Goal: Task Accomplishment & Management: Complete application form

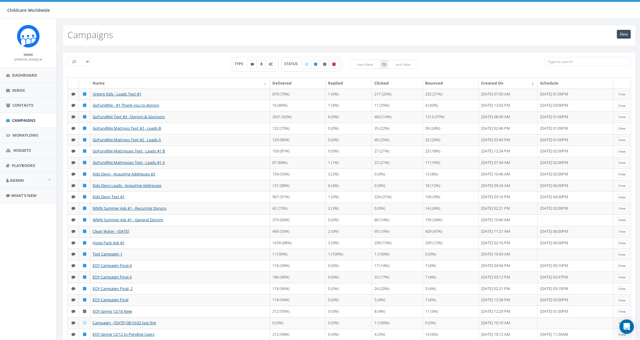
click at [618, 31] on link "New" at bounding box center [624, 34] width 14 height 9
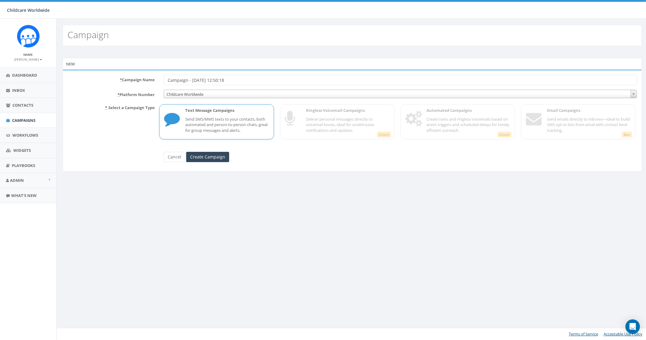
drag, startPoint x: 244, startPoint y: 76, endPoint x: 71, endPoint y: 64, distance: 173.8
click at [71, 64] on div "New * Campaign Name Campaign - [DATE] 12:50:18 * Platform Number Childcare Worl…" at bounding box center [352, 115] width 579 height 114
type input "Urgent Kids - Single Spn #1"
click at [208, 160] on input "Create Campaign" at bounding box center [207, 157] width 43 height 10
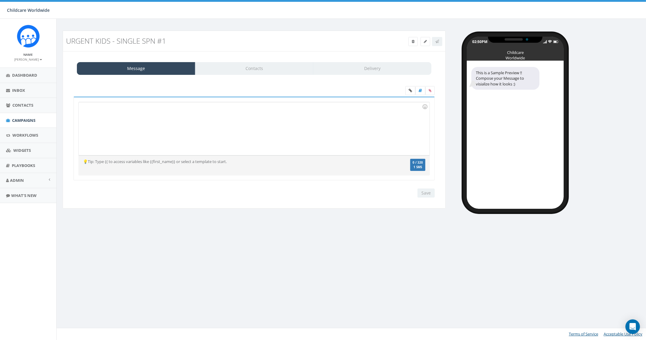
click at [110, 123] on div at bounding box center [254, 128] width 350 height 53
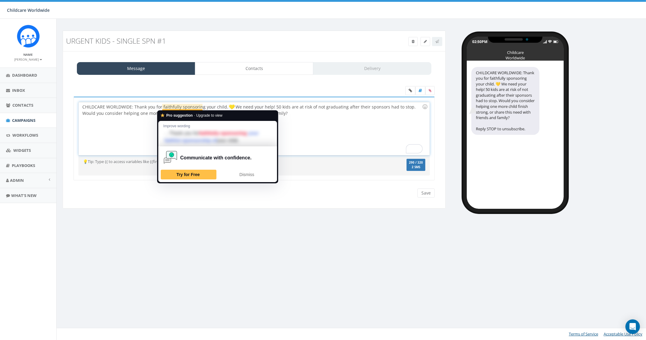
click at [320, 117] on div "CHILDCARE WORLDWIDE: Thank you for faithfully sponsoring your child. We need yo…" at bounding box center [254, 128] width 350 height 53
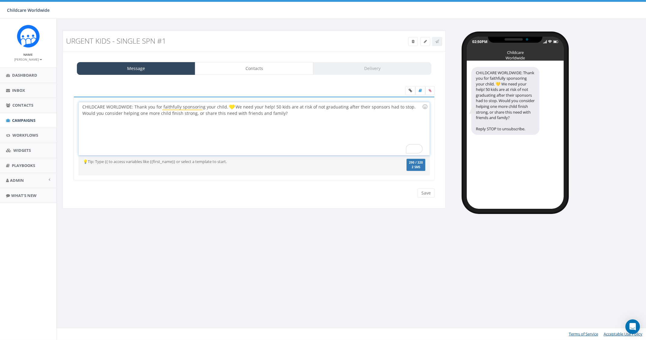
click at [274, 117] on div "CHILDCARE WORLDWIDE: Thank you for faithfully sponsoring your child. We need yo…" at bounding box center [254, 128] width 350 height 53
click at [272, 113] on div "CHILDCARE WORLDWIDE: Thank you for faithfully sponsoring your child. We need yo…" at bounding box center [254, 128] width 350 height 53
click at [300, 111] on div "CHILDCARE WORLDWIDE: Thank you for faithfully sponsoring your child. We need yo…" at bounding box center [254, 128] width 350 height 53
click at [410, 87] on link at bounding box center [410, 90] width 10 height 9
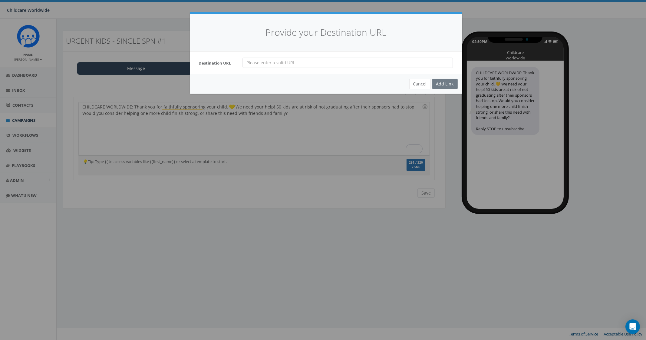
click at [296, 64] on input "url" at bounding box center [347, 62] width 210 height 10
paste input "[URL][DOMAIN_NAME]"
click at [342, 58] on input "[URL][DOMAIN_NAME]" at bounding box center [347, 62] width 210 height 10
paste input "?t=0371&c=0371"
type input "[URL][DOMAIN_NAME]"
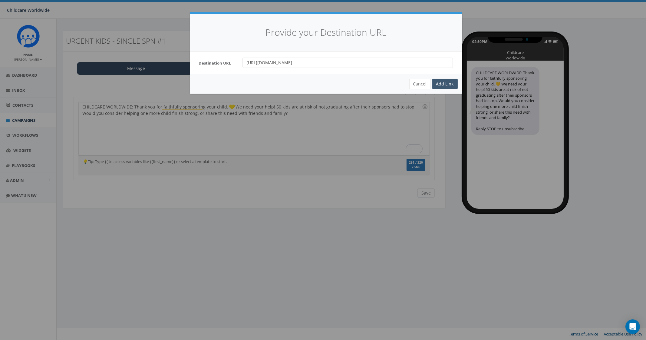
click at [439, 81] on div "Add Link" at bounding box center [444, 84] width 25 height 10
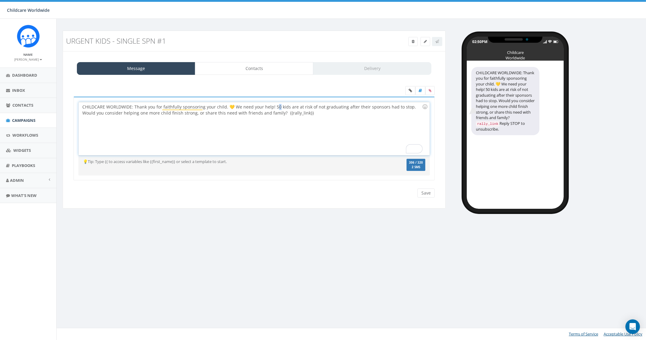
click at [273, 106] on div "CHILDCARE WORLDWIDE: Thank you for faithfully sponsoring your child. 💛 We need …" at bounding box center [254, 128] width 350 height 53
click at [295, 107] on div "CHILDCARE WORLDWIDE: Thank you for faithfully sponsoring your child. 💛 We need …" at bounding box center [254, 128] width 350 height 53
click at [323, 115] on div "CHILDCARE WORLDWIDE: Thank you for faithfully sponsoring your child. 💛 We need …" at bounding box center [254, 128] width 350 height 53
click at [352, 105] on div "CHILDCARE WORLDWIDE: Thank you for faithfully sponsoring your child. 💛 We need …" at bounding box center [254, 128] width 350 height 53
drag, startPoint x: 134, startPoint y: 114, endPoint x: 284, endPoint y: 120, distance: 150.5
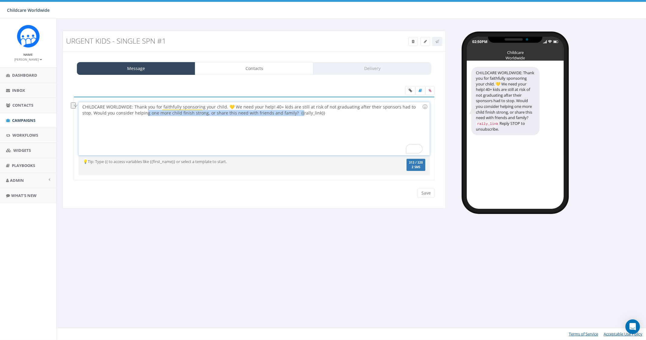
click at [284, 120] on div "CHILDCARE WORLDWIDE: Thank you for faithfully sponsoring your child. 💛 We need …" at bounding box center [254, 128] width 350 height 53
click at [289, 121] on div "CHILDCARE WORLDWIDE: Thank you for faithfully sponsoring your child. 💛 We need …" at bounding box center [254, 128] width 350 height 53
click at [316, 111] on div "CHILDCARE WORLDWIDE: Thank you for faithfully sponsoring your child. 💛 We need …" at bounding box center [254, 128] width 350 height 53
click at [280, 113] on div "CHILDCARE WORLDWIDE: Thank you for faithfully sponsoring your child. 💛 We need …" at bounding box center [254, 128] width 350 height 53
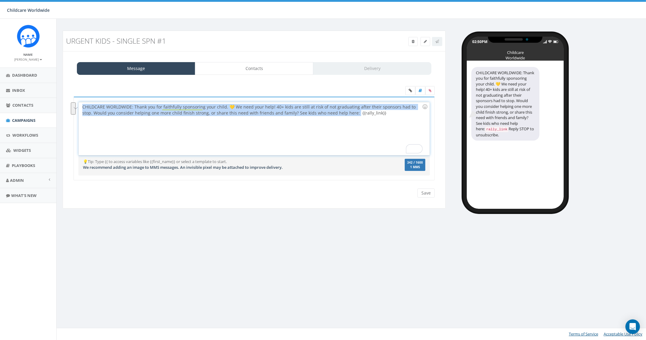
drag, startPoint x: 340, startPoint y: 113, endPoint x: 70, endPoint y: 105, distance: 269.7
click at [70, 105] on div "CHILDCARE WORLDWIDE: Thank you for faithfully sponsoring your child. 💛 We need …" at bounding box center [254, 142] width 370 height 91
copy div "CHILDCARE WORLDWIDE: Thank you for faithfully sponsoring your child. 💛 We need …"
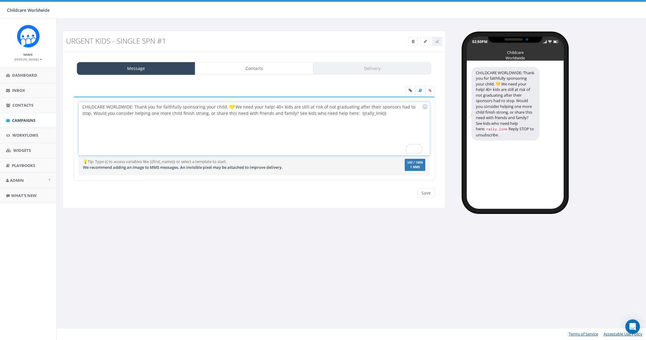
click at [147, 109] on div "CHILDCARE WORLDWIDE: Thank you for faithfully sponsoring your child. We need yo…" at bounding box center [254, 128] width 350 height 53
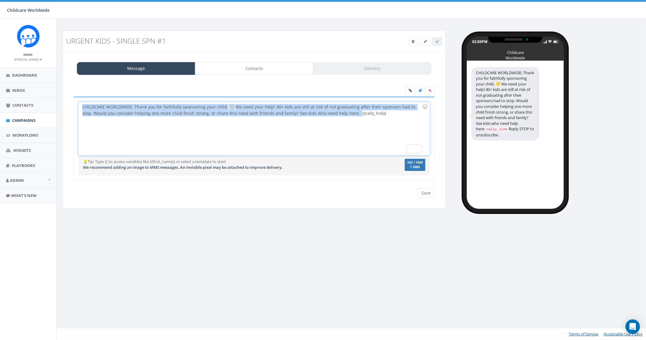
drag, startPoint x: 82, startPoint y: 105, endPoint x: 339, endPoint y: 116, distance: 257.4
click at [339, 116] on div "CHILDCARE WORLDWIDE: Thank you for faithfully sponsoring your child. We need yo…" at bounding box center [254, 128] width 350 height 53
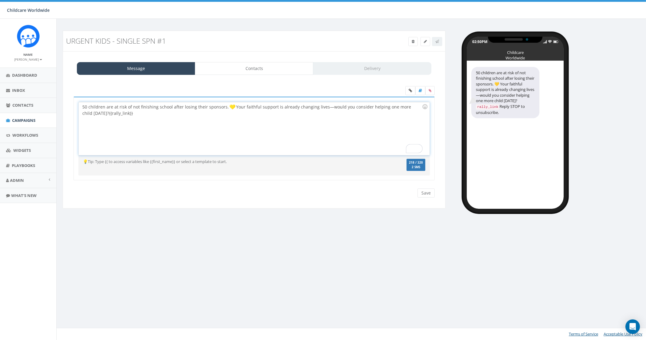
drag, startPoint x: 82, startPoint y: 105, endPoint x: 107, endPoint y: 115, distance: 26.7
click at [85, 105] on div "50 children are at risk of not finishing school after losing their sponsors. Yo…" at bounding box center [254, 128] width 350 height 53
drag, startPoint x: 153, startPoint y: 106, endPoint x: 149, endPoint y: 106, distance: 3.6
click at [149, 106] on div "CHILDCARE WORLDWIDE: Urgent! 50 children are at risk of not finishing school af…" at bounding box center [254, 128] width 350 height 53
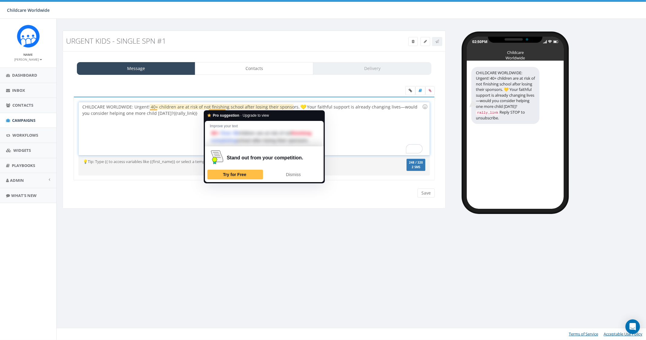
click at [189, 112] on div "CHILDCARE WORLDWIDE: Urgent! 40+ children are at risk of not finishing school a…" at bounding box center [254, 128] width 350 height 53
click at [187, 116] on div "CHILDCARE WORLDWIDE: Urgent! 40+ children are at risk of not finishing school a…" at bounding box center [254, 128] width 350 height 53
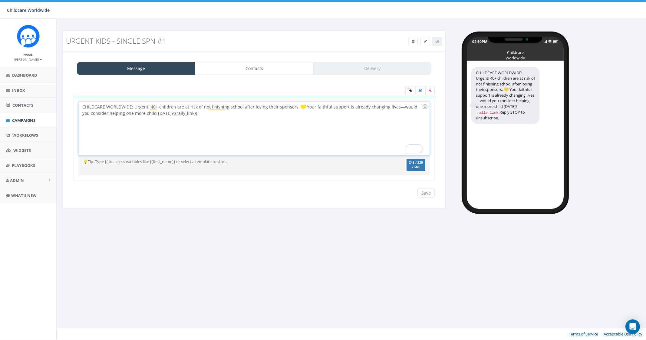
drag, startPoint x: 160, startPoint y: 112, endPoint x: 194, endPoint y: 114, distance: 33.4
click at [160, 112] on div "CHILDCARE WORLDWIDE: Urgent! 40+ children are at risk of not finishing school a…" at bounding box center [254, 128] width 350 height 53
click at [282, 143] on div "CHILDCARE WORLDWIDE: Urgent! 40+ children are at risk of not finishing school a…" at bounding box center [254, 128] width 350 height 53
click at [430, 195] on input "Save" at bounding box center [425, 192] width 17 height 9
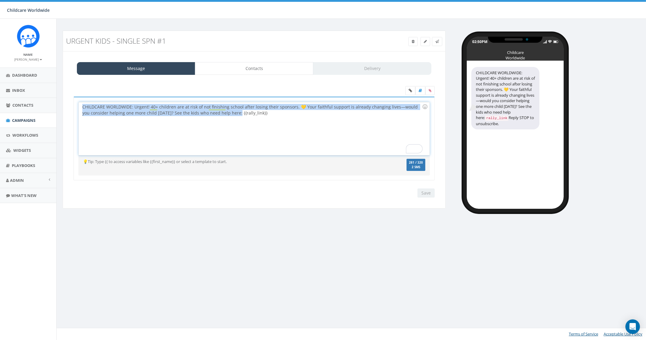
drag, startPoint x: 82, startPoint y: 104, endPoint x: 227, endPoint y: 117, distance: 145.6
click at [227, 117] on div "CHILDCARE WORLDWIDE: Urgent! 40+ children are at risk of not finishing school a…" at bounding box center [254, 128] width 350 height 53
copy div "CHILDCARE WORLDWIDE: Urgent! 40+ children are at risk of not finishing school a…"
